Goal: Task Accomplishment & Management: Manage account settings

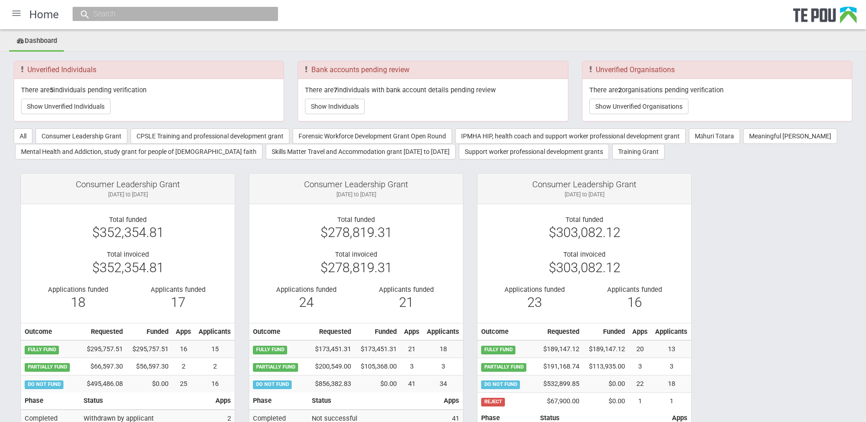
click at [86, 12] on span at bounding box center [84, 14] width 11 height 11
click at [191, 14] on input "text" at bounding box center [170, 14] width 161 height 10
paste input "13213"
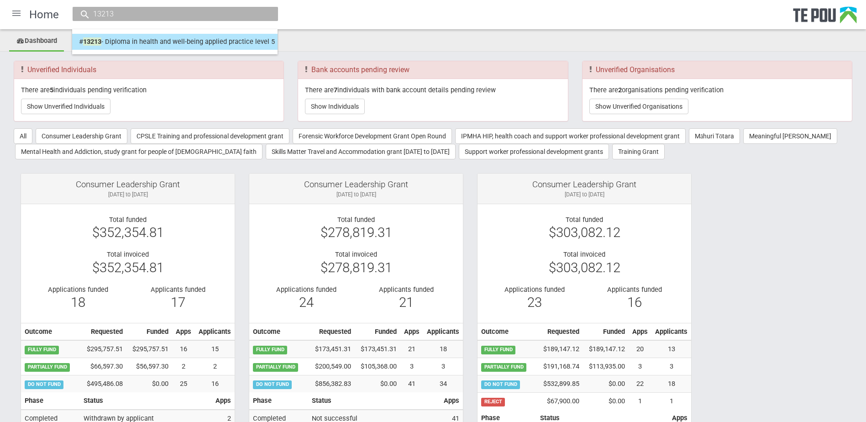
type input "13213"
click at [178, 34] on li "# 13213 - Diploma in health and well-being applied practice level 5 Sade Mai Ma…" at bounding box center [174, 42] width 205 height 16
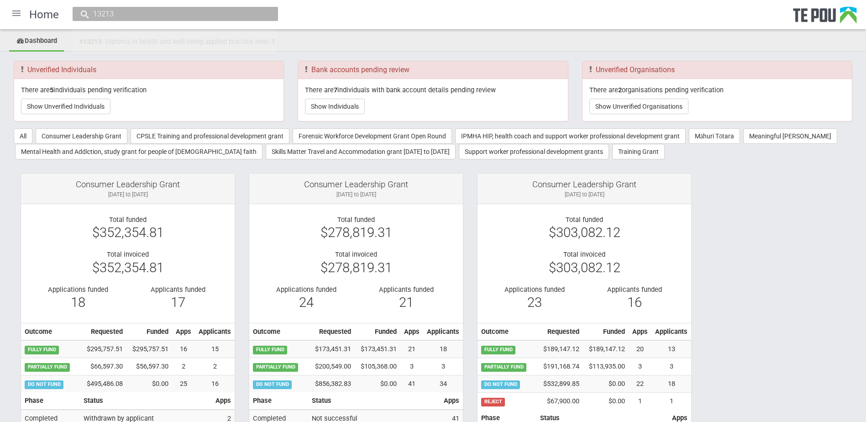
click at [112, 13] on input "13213" at bounding box center [170, 14] width 161 height 10
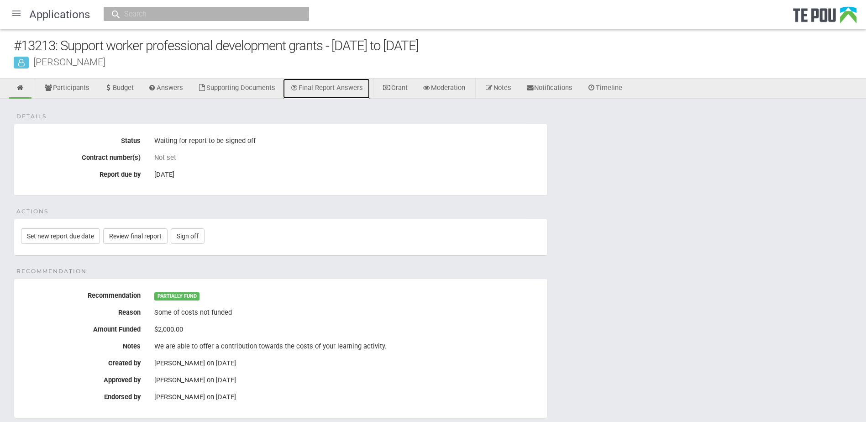
click at [341, 91] on link "Final Report Answers" at bounding box center [326, 88] width 87 height 20
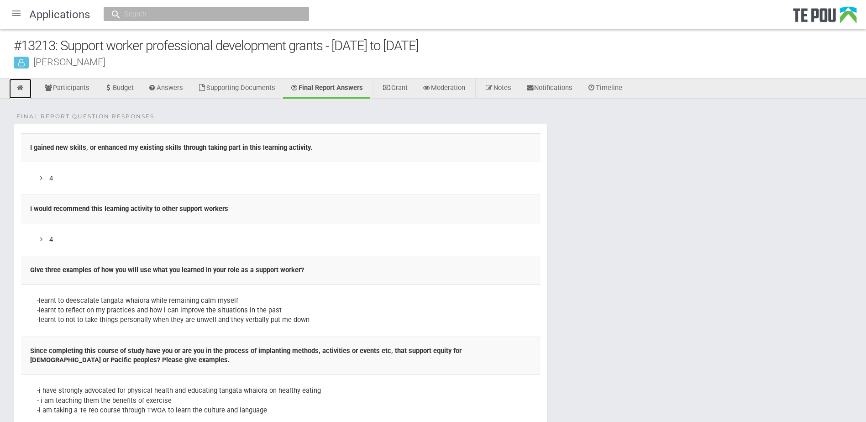
click at [19, 86] on icon at bounding box center [20, 87] width 9 height 7
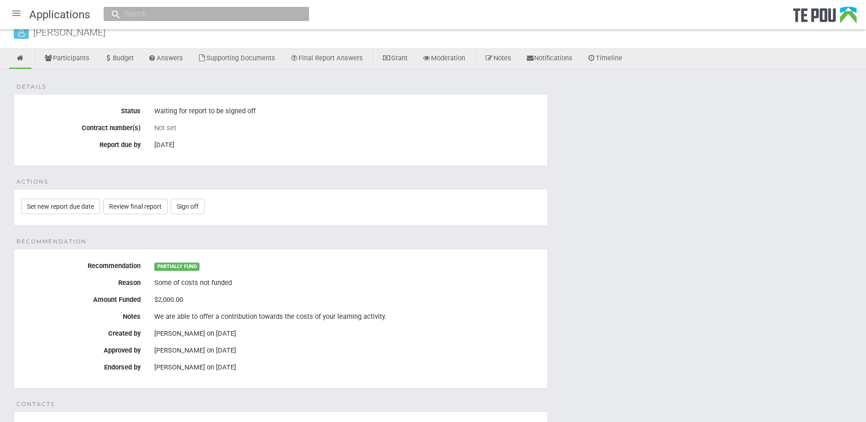
scroll to position [46, 0]
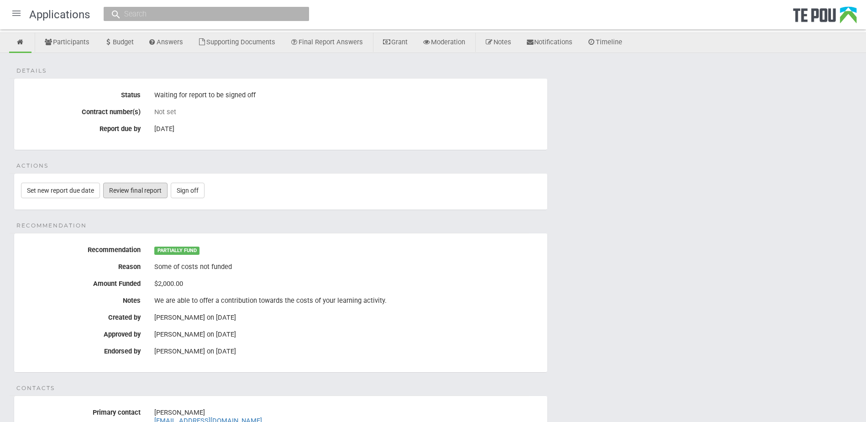
click at [134, 192] on link "Review final report" at bounding box center [135, 191] width 64 height 16
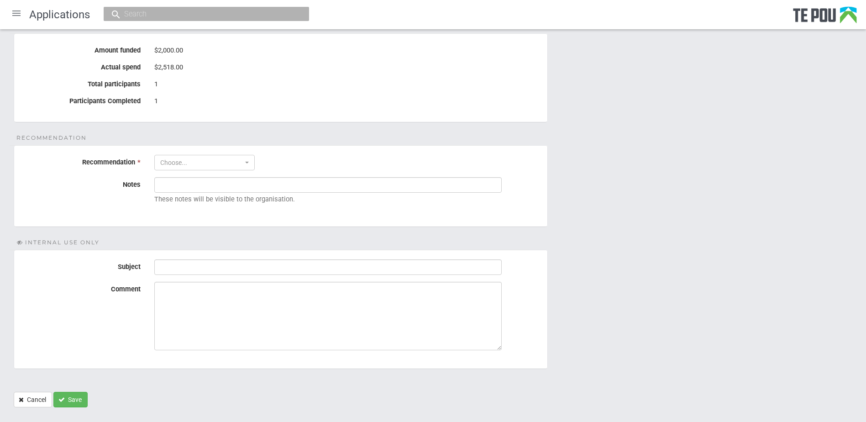
scroll to position [228, 0]
click at [247, 166] on button "Choose..." at bounding box center [204, 161] width 100 height 16
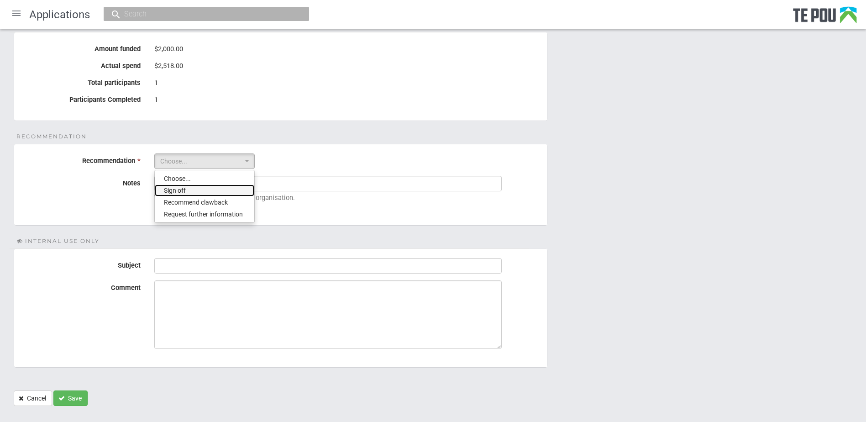
click at [235, 190] on link "Sign off" at bounding box center [204, 190] width 99 height 12
select select "1"
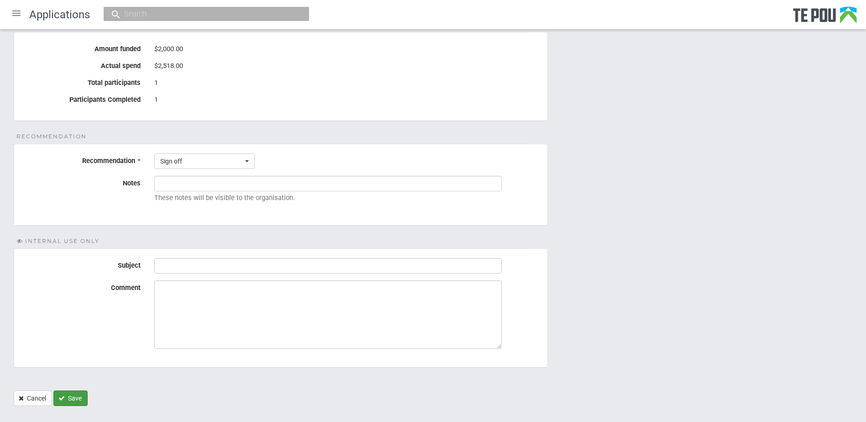
click at [75, 397] on button "Save" at bounding box center [70, 398] width 34 height 16
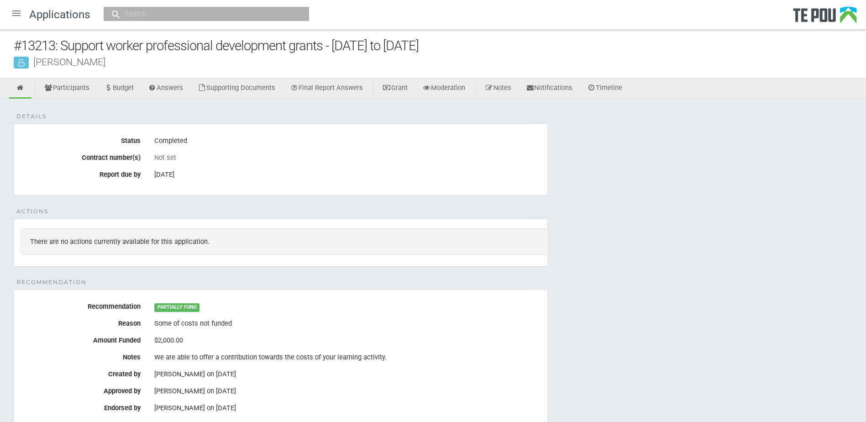
click at [22, 12] on div at bounding box center [16, 13] width 22 height 22
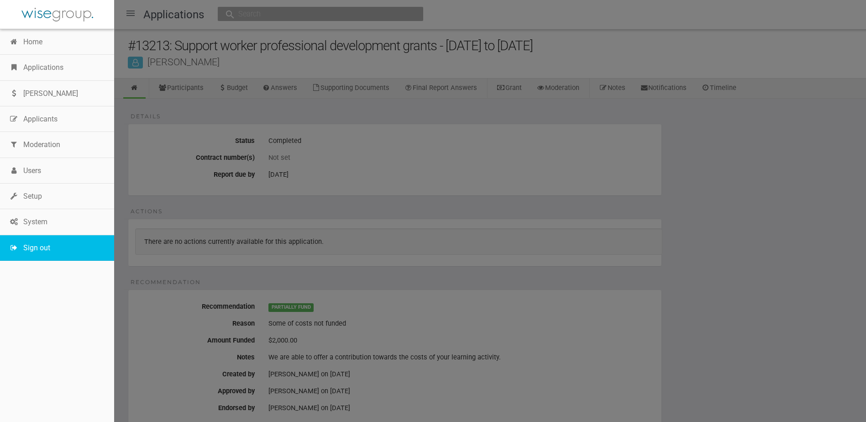
click at [58, 246] on link "Sign out" at bounding box center [57, 248] width 114 height 26
